Goal: Transaction & Acquisition: Purchase product/service

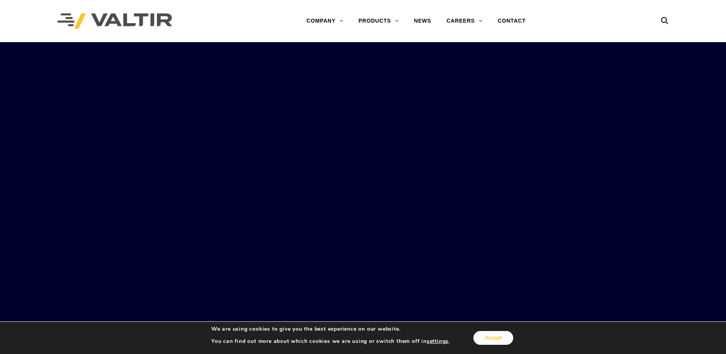
click at [497, 342] on button "Accept" at bounding box center [494, 338] width 40 height 14
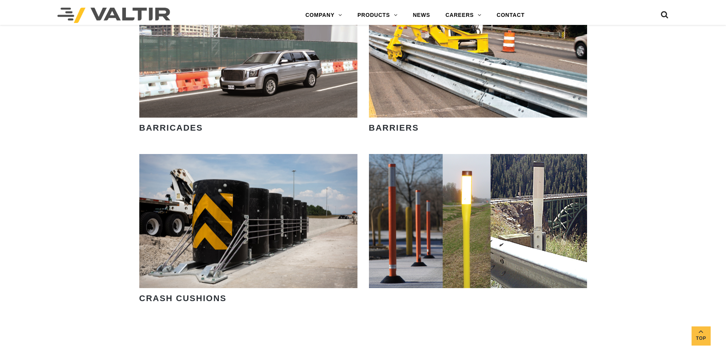
scroll to position [574, 0]
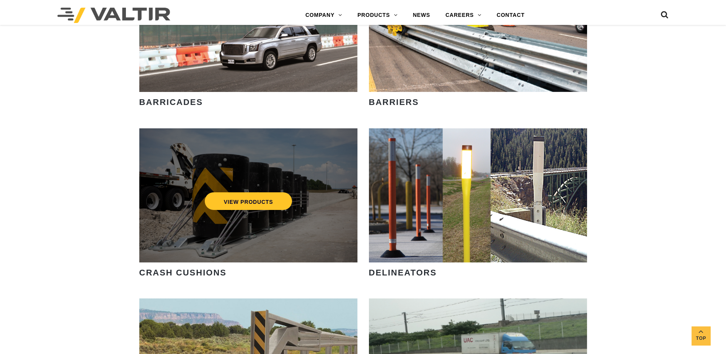
click at [257, 172] on div "VIEW PRODUCTS" at bounding box center [248, 195] width 218 height 134
click at [257, 202] on link "VIEW PRODUCTS" at bounding box center [248, 201] width 88 height 18
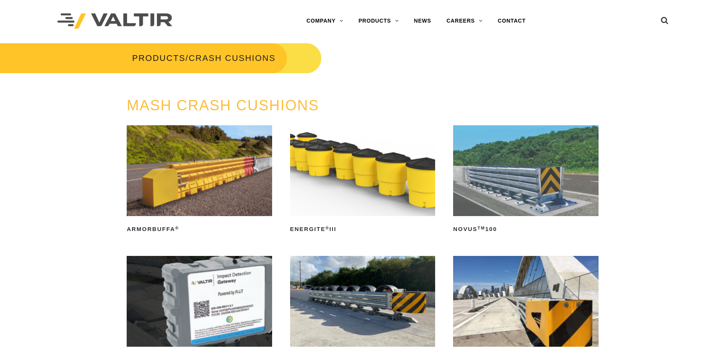
click at [498, 209] on img at bounding box center [526, 170] width 146 height 91
